Goal: Task Accomplishment & Management: Manage account settings

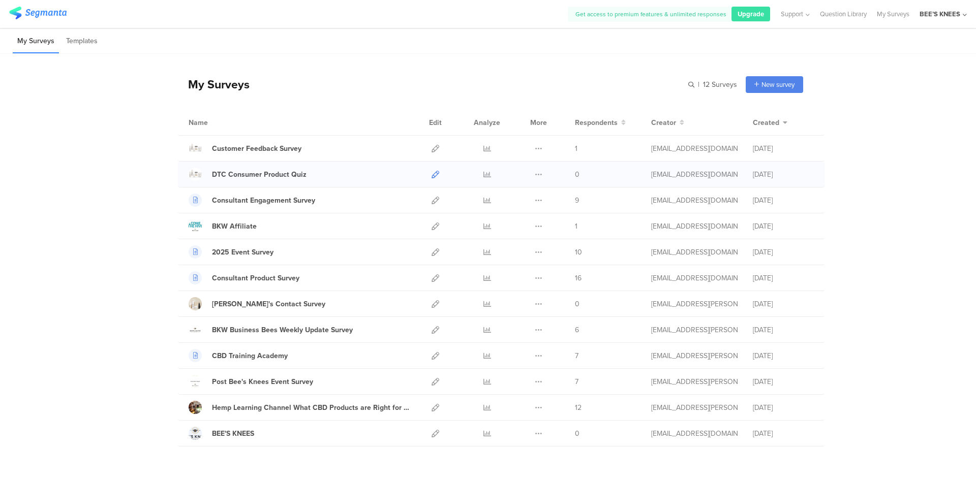
click at [432, 174] on icon at bounding box center [436, 175] width 8 height 8
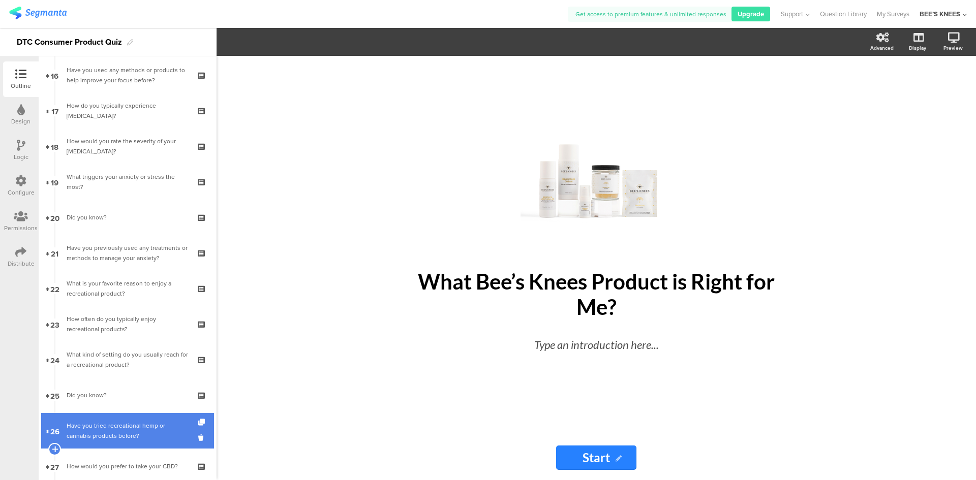
scroll to position [707, 0]
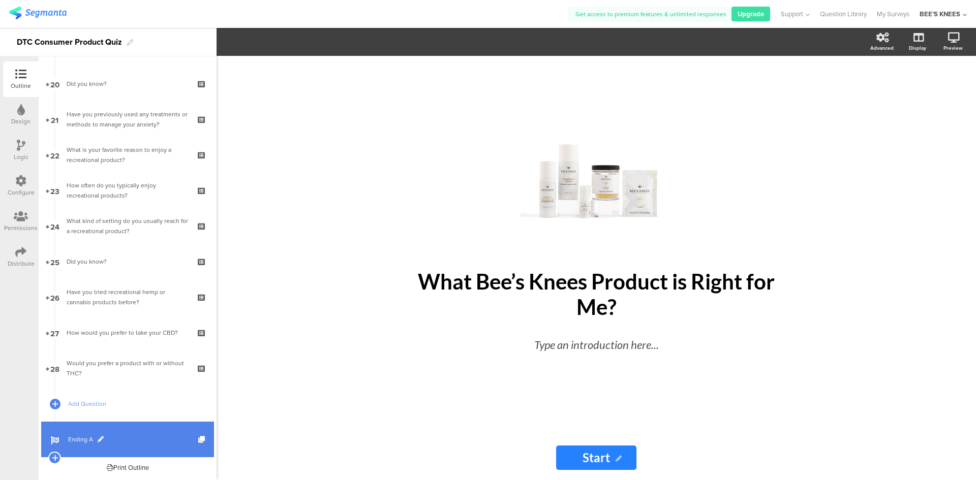
click at [116, 434] on link "Ending A" at bounding box center [127, 440] width 173 height 36
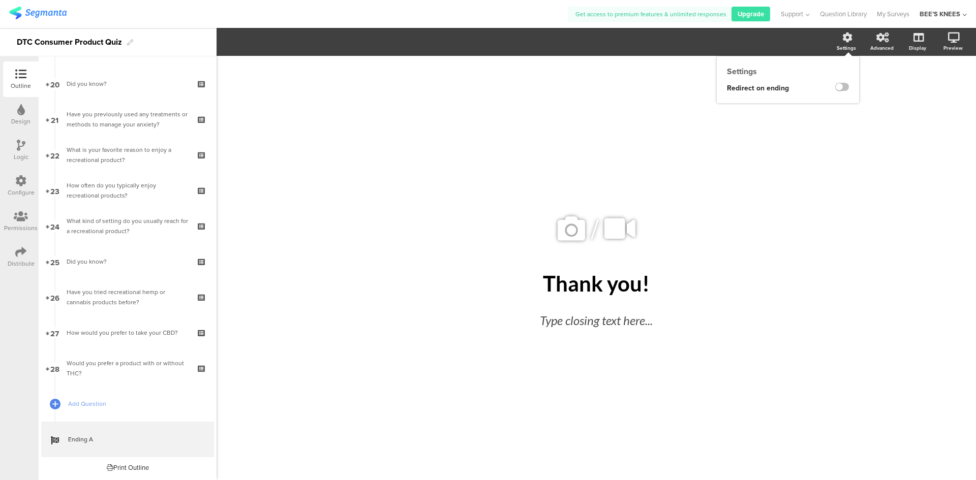
click at [841, 52] on div "Settings" at bounding box center [852, 41] width 36 height 25
click at [846, 89] on label at bounding box center [842, 87] width 14 height 8
click at [0, 0] on input "checkbox" at bounding box center [0, 0] width 0 height 0
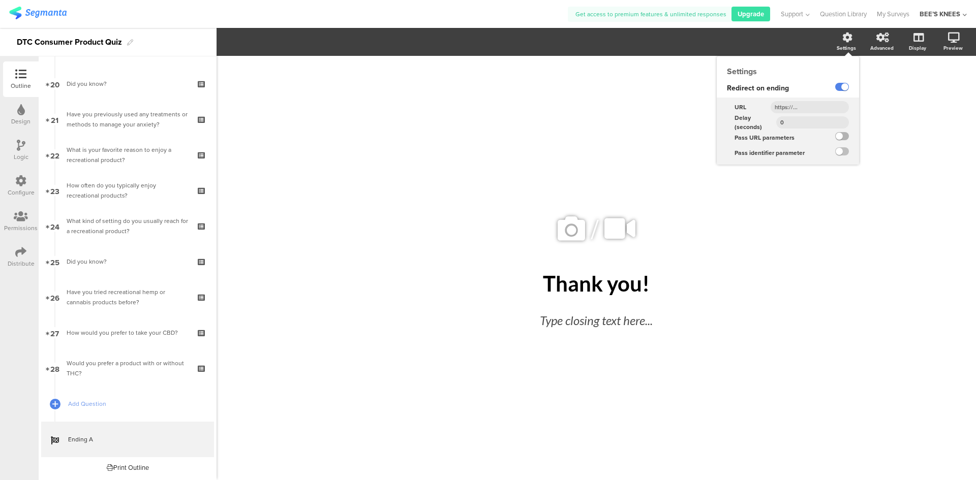
click at [844, 136] on label at bounding box center [842, 136] width 14 height 8
click at [0, 0] on input "checkbox" at bounding box center [0, 0] width 0 height 0
click at [838, 137] on label at bounding box center [842, 136] width 14 height 8
click at [0, 0] on input "checkbox" at bounding box center [0, 0] width 0 height 0
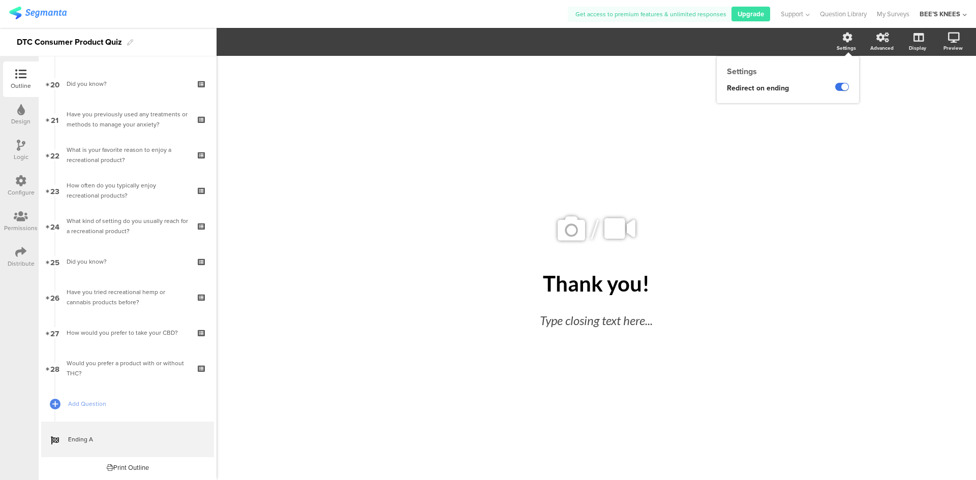
click at [838, 87] on label at bounding box center [842, 87] width 14 height 8
click at [0, 0] on input "checkbox" at bounding box center [0, 0] width 0 height 0
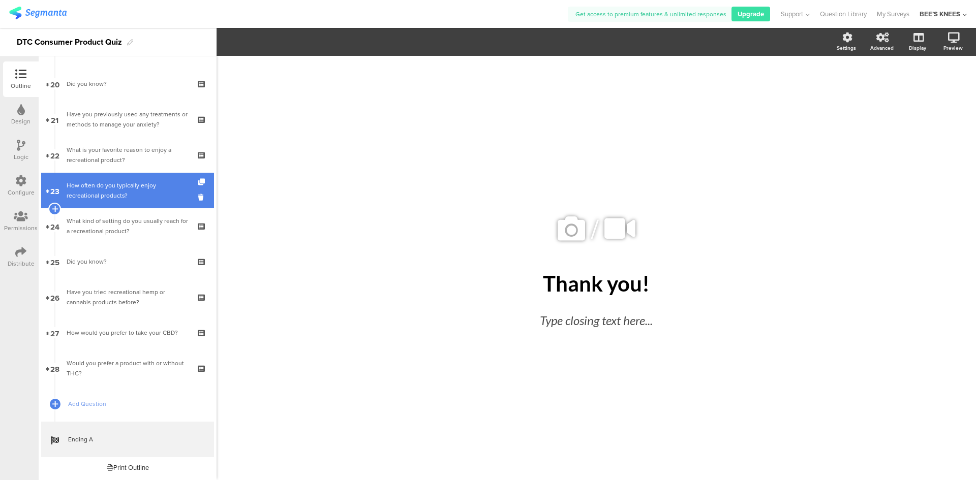
click at [155, 193] on div "How often do you typically enjoy recreational products?" at bounding box center [127, 190] width 121 height 20
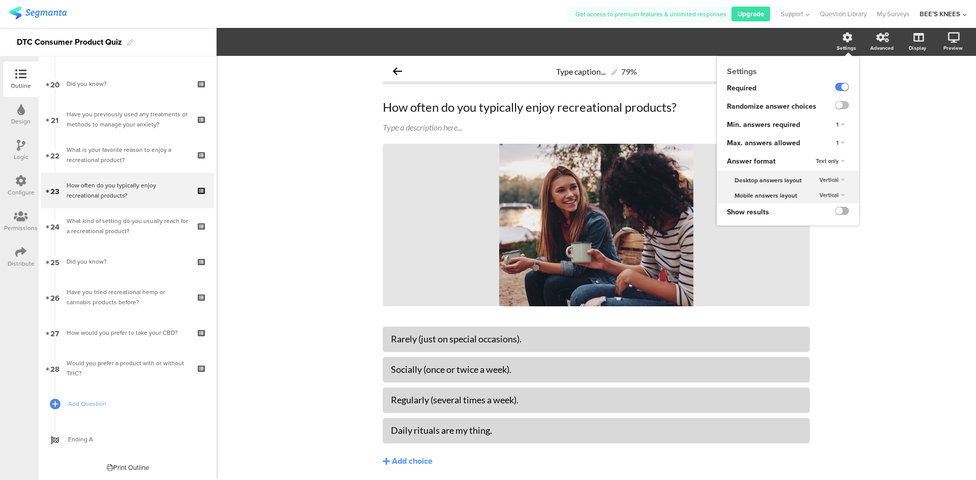
click at [838, 214] on label at bounding box center [842, 211] width 14 height 8
click at [0, 0] on input "checkbox" at bounding box center [0, 0] width 0 height 0
click at [835, 211] on label at bounding box center [842, 211] width 14 height 8
click at [0, 0] on input "checkbox" at bounding box center [0, 0] width 0 height 0
